Goal: Information Seeking & Learning: Understand process/instructions

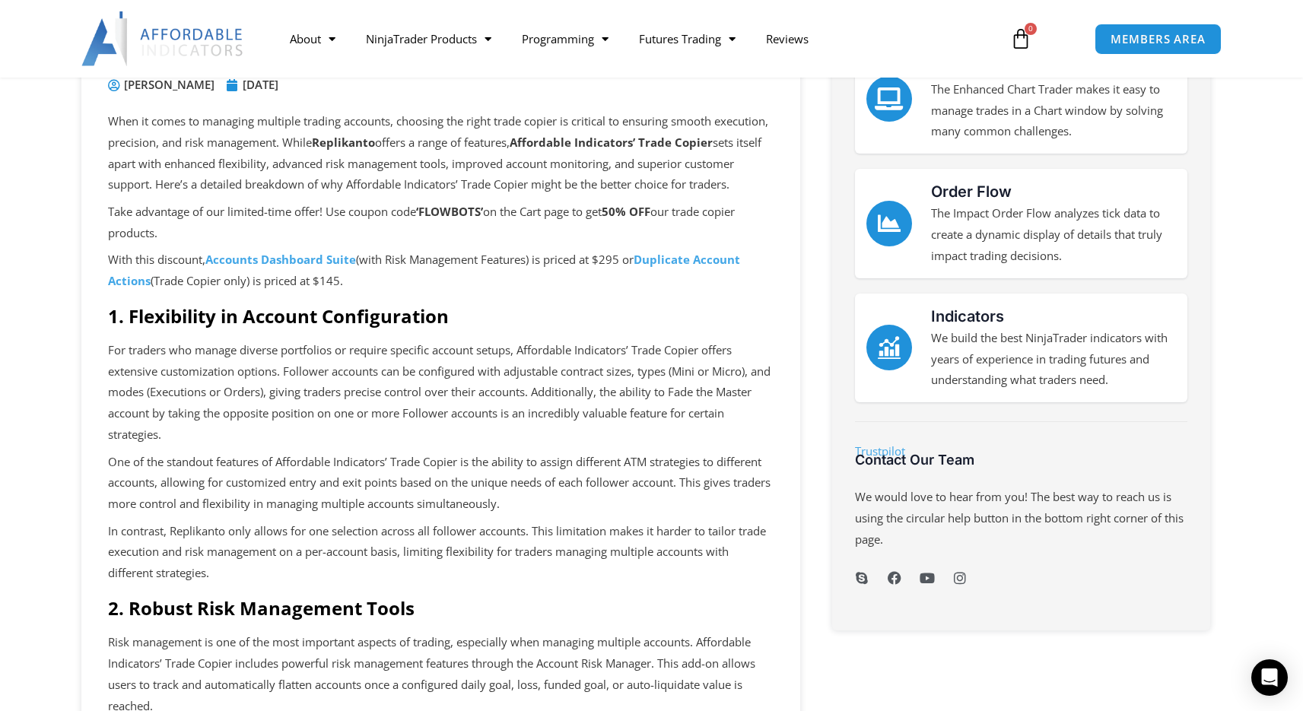
scroll to position [224, 0]
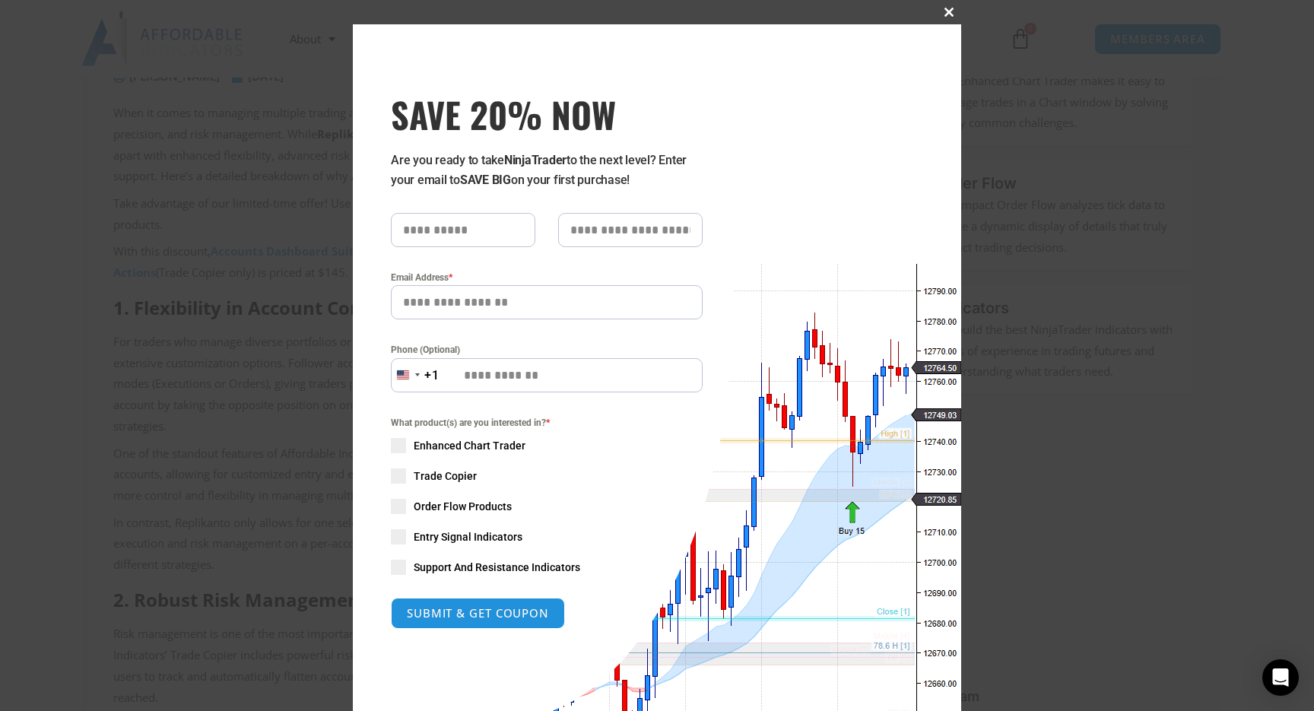
click at [946, 10] on span "SAVE 20% NOW popup" at bounding box center [949, 12] width 24 height 9
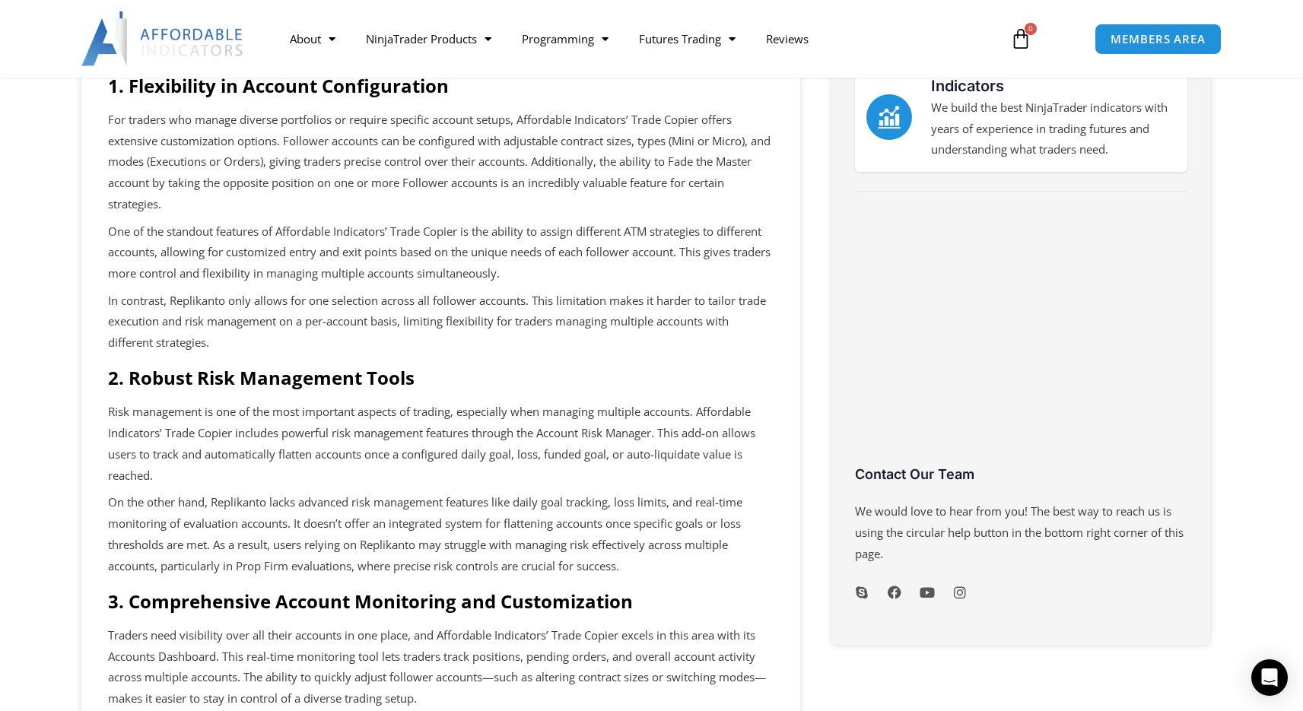
scroll to position [0, 0]
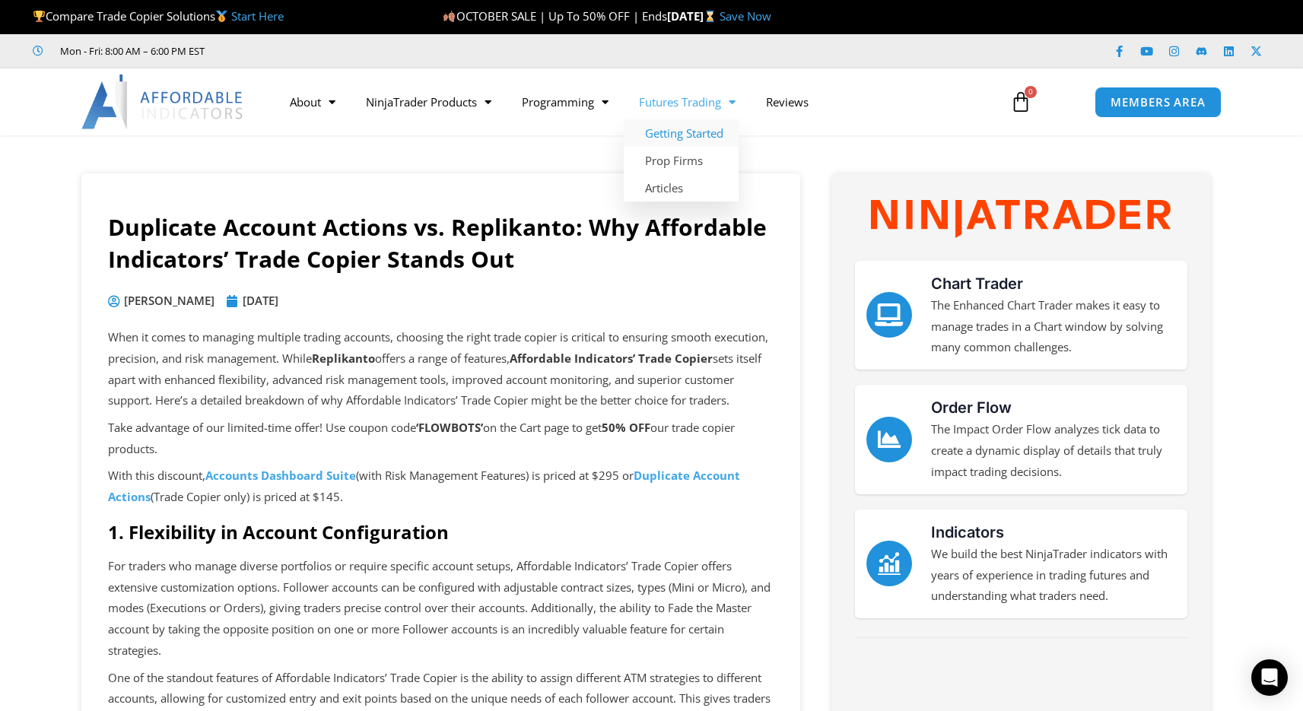
click at [716, 135] on link "Getting Started" at bounding box center [681, 132] width 115 height 27
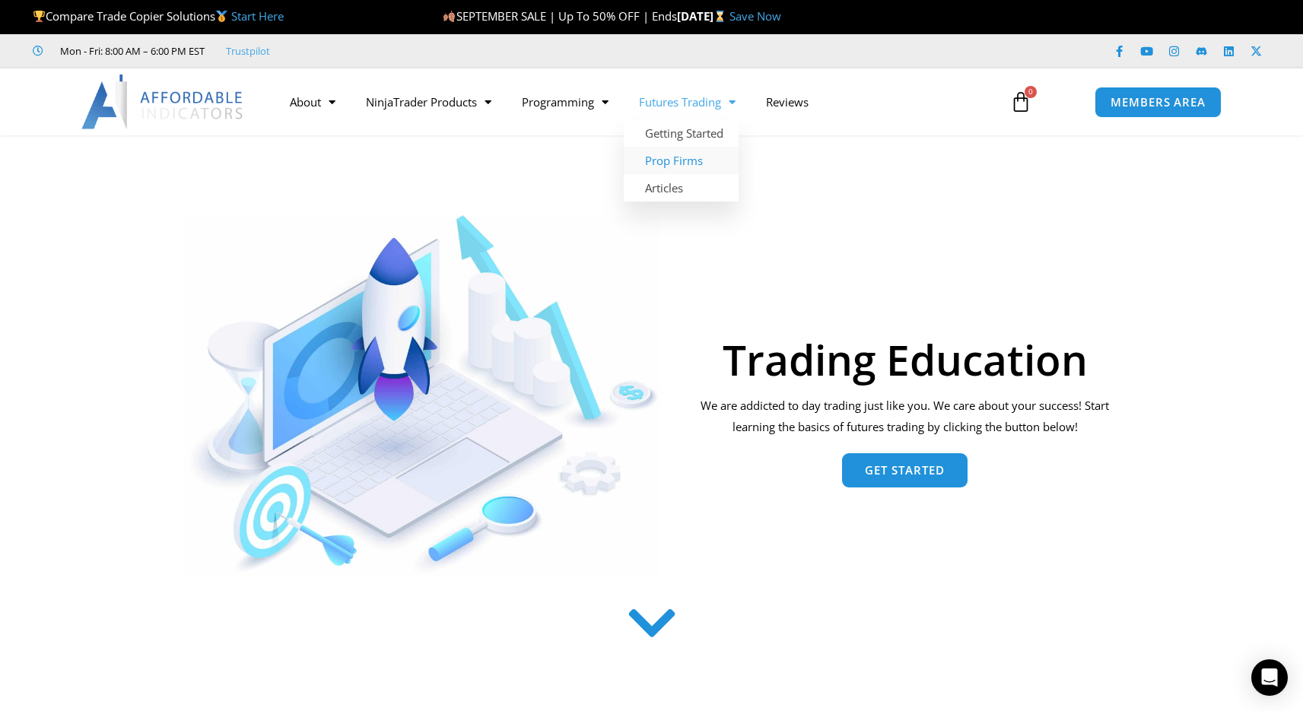
click at [697, 157] on link "Prop Firms" at bounding box center [681, 160] width 115 height 27
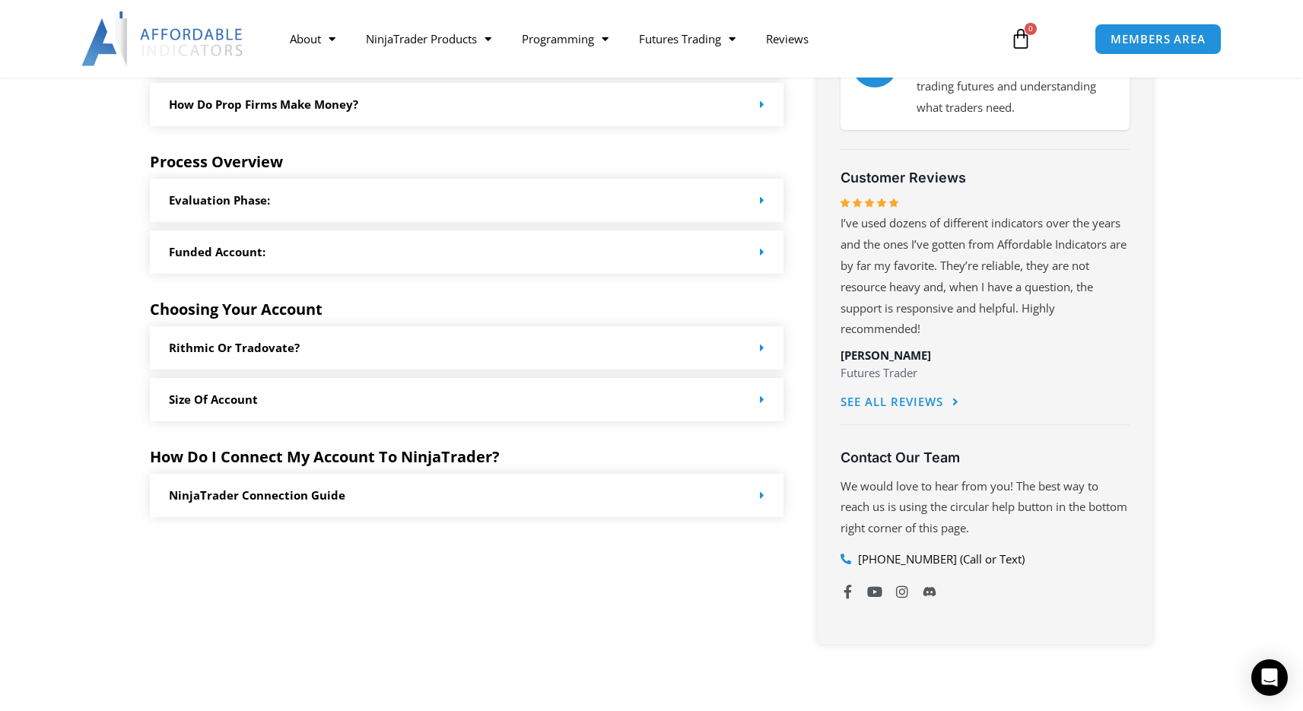
scroll to position [690, 0]
click at [760, 346] on icon at bounding box center [762, 346] width 5 height 11
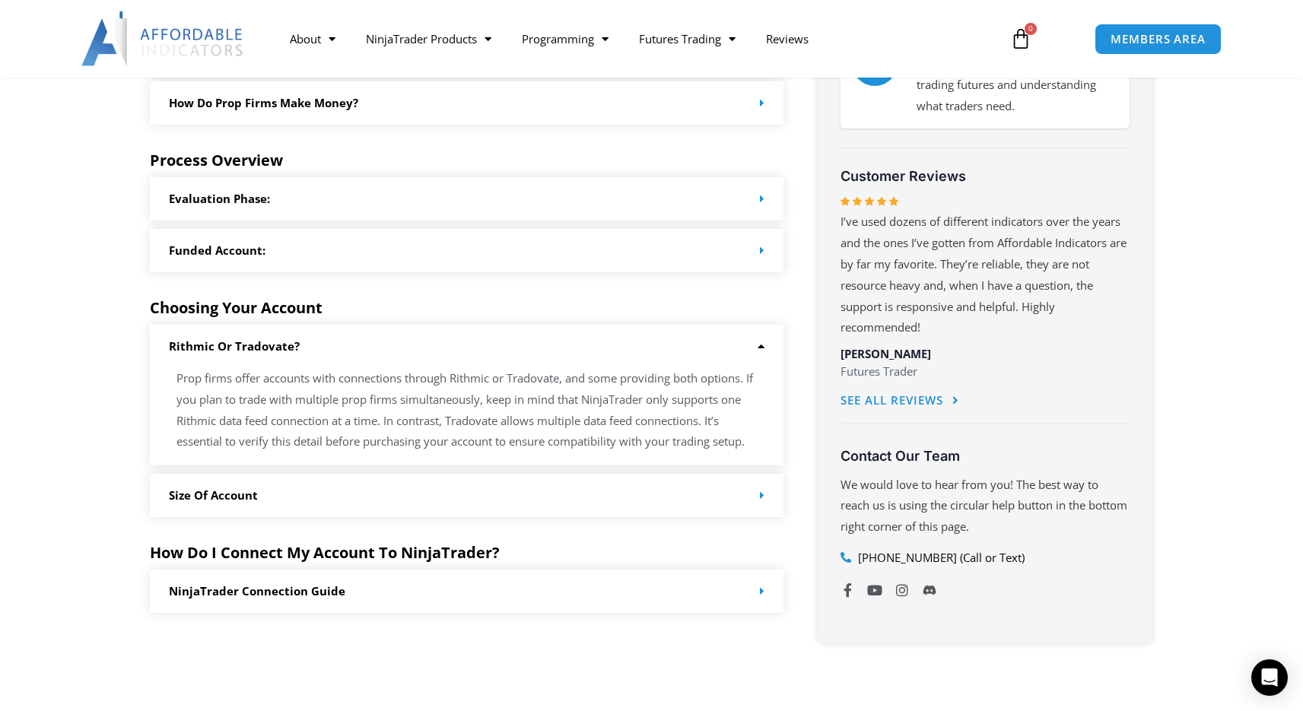
click at [756, 344] on icon at bounding box center [758, 346] width 11 height 11
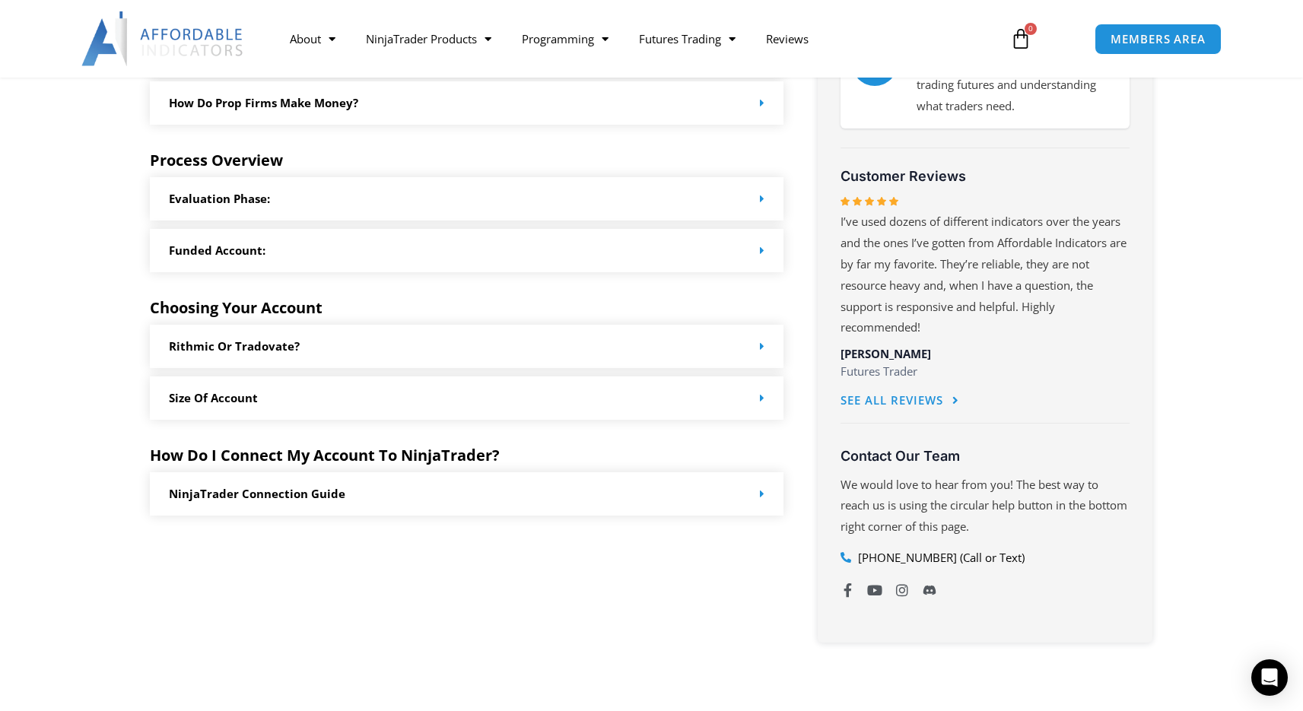
click at [722, 494] on div "NinjaTrader Connection Guide" at bounding box center [467, 493] width 634 height 43
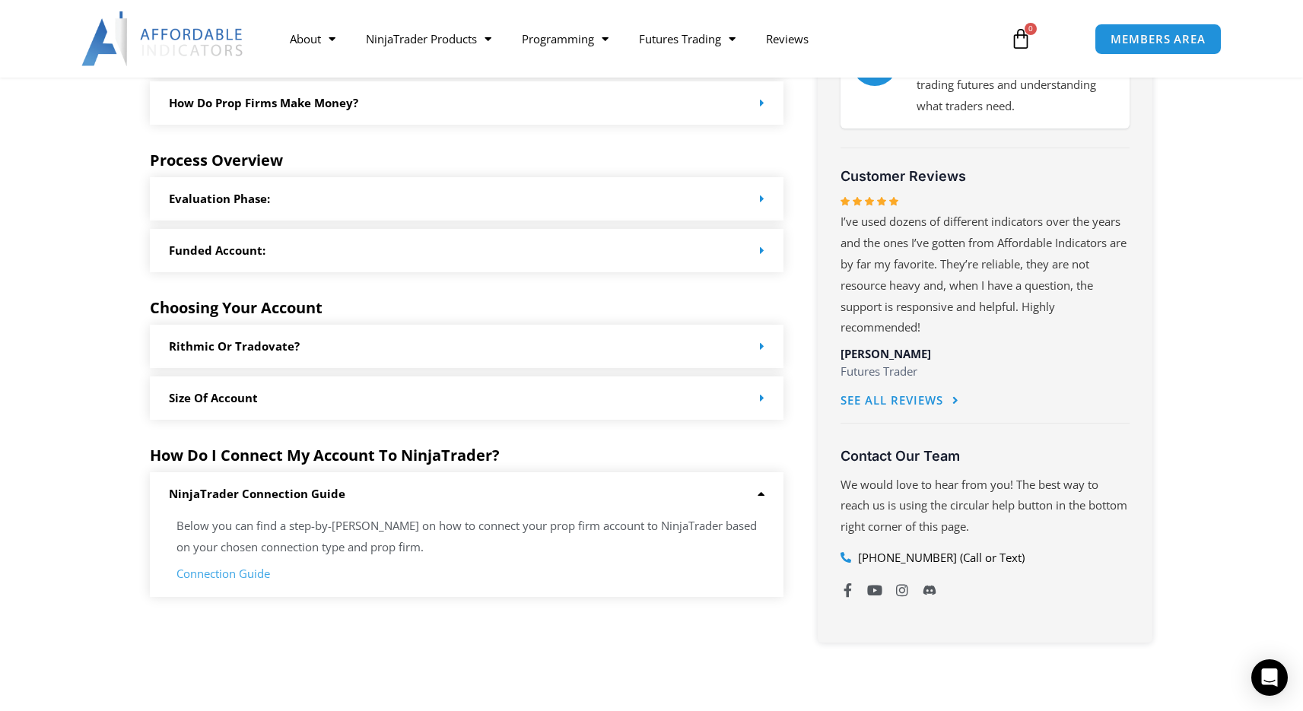
click at [226, 577] on link "Connection Guide" at bounding box center [223, 573] width 94 height 15
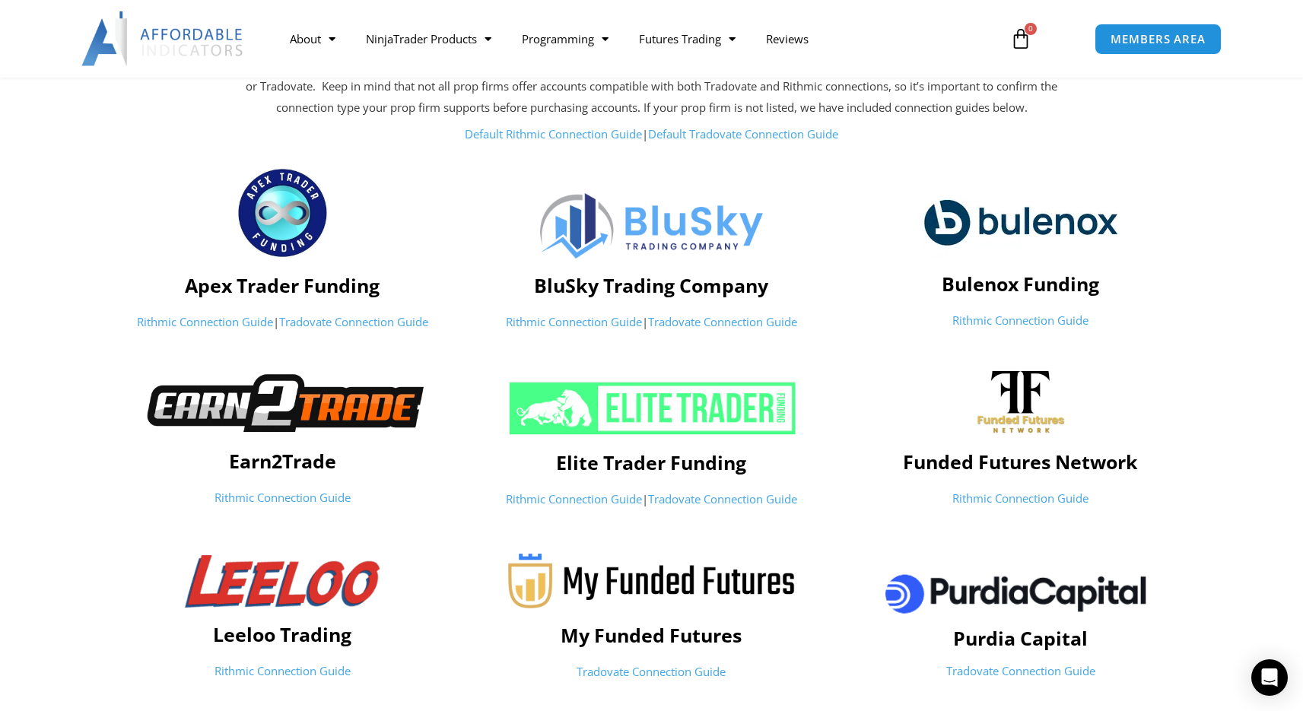
scroll to position [206, 0]
